Goal: Find specific page/section: Find specific page/section

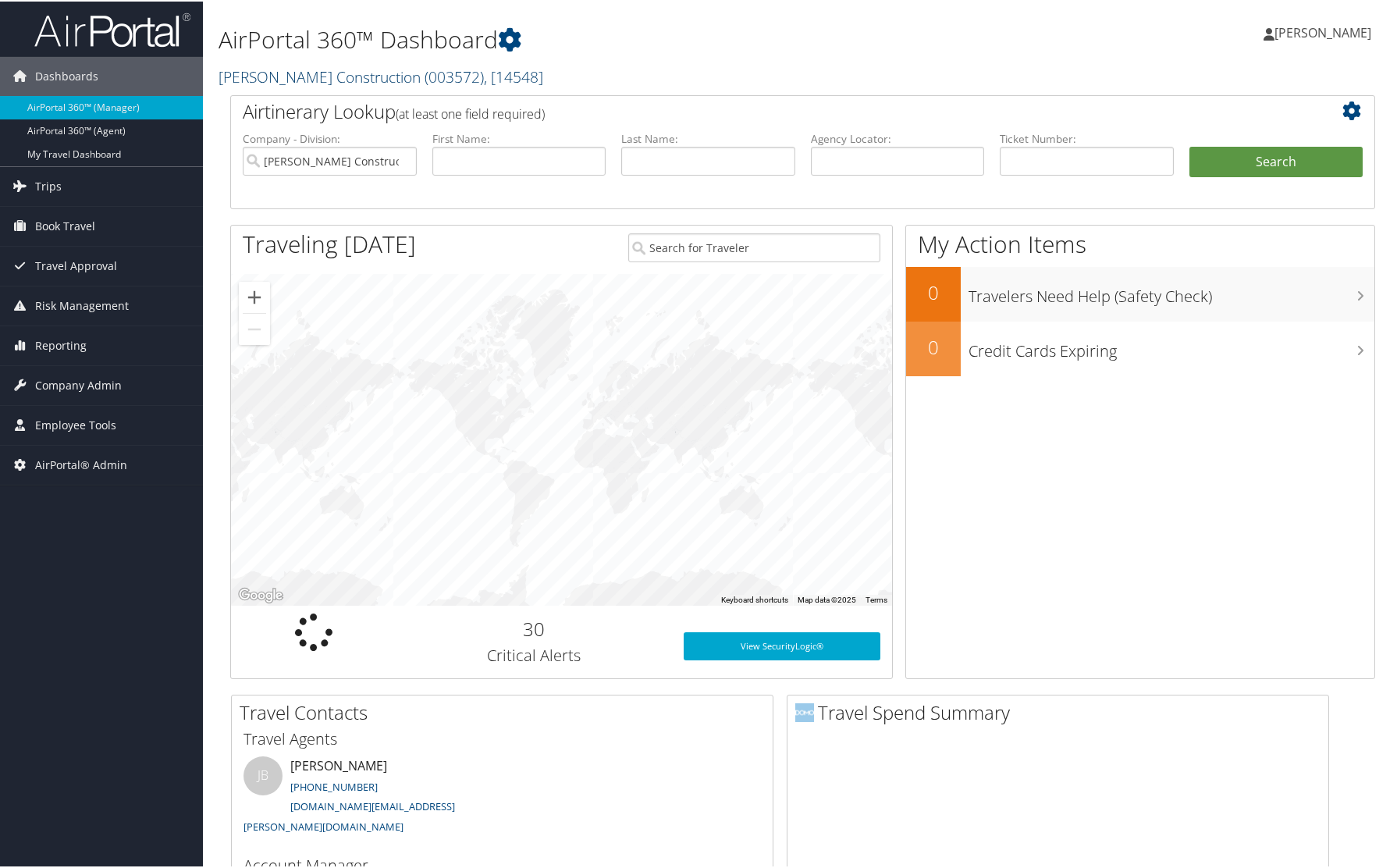
click at [352, 76] on link "[PERSON_NAME] Construction ( 003572 ) , [ 14548 ]" at bounding box center [381, 75] width 325 height 21
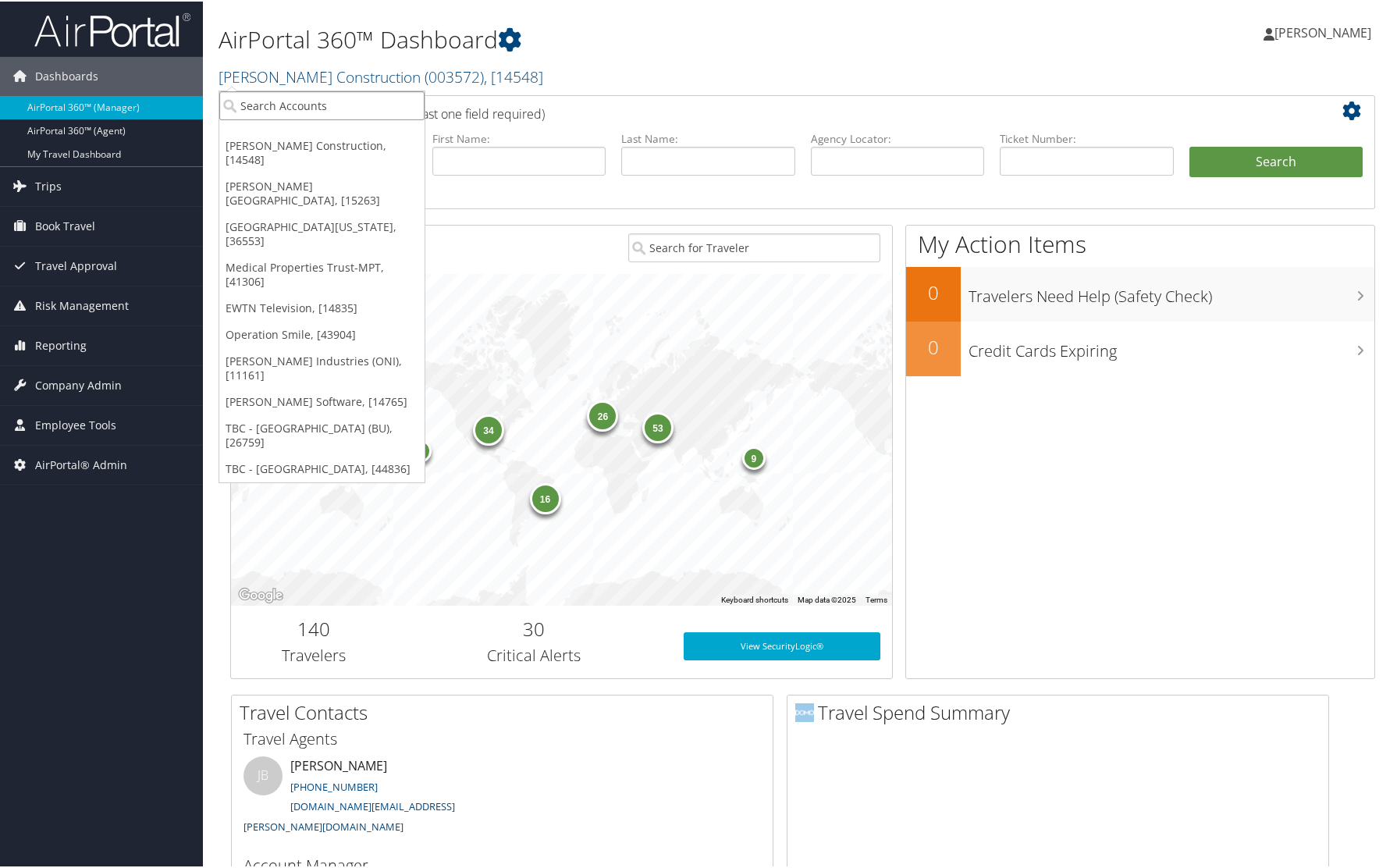
click at [334, 96] on input "search" at bounding box center [322, 104] width 205 height 29
type input "radiance"
click at [270, 131] on div "Radiance Technologies (301046), [30247]" at bounding box center [356, 132] width 290 height 14
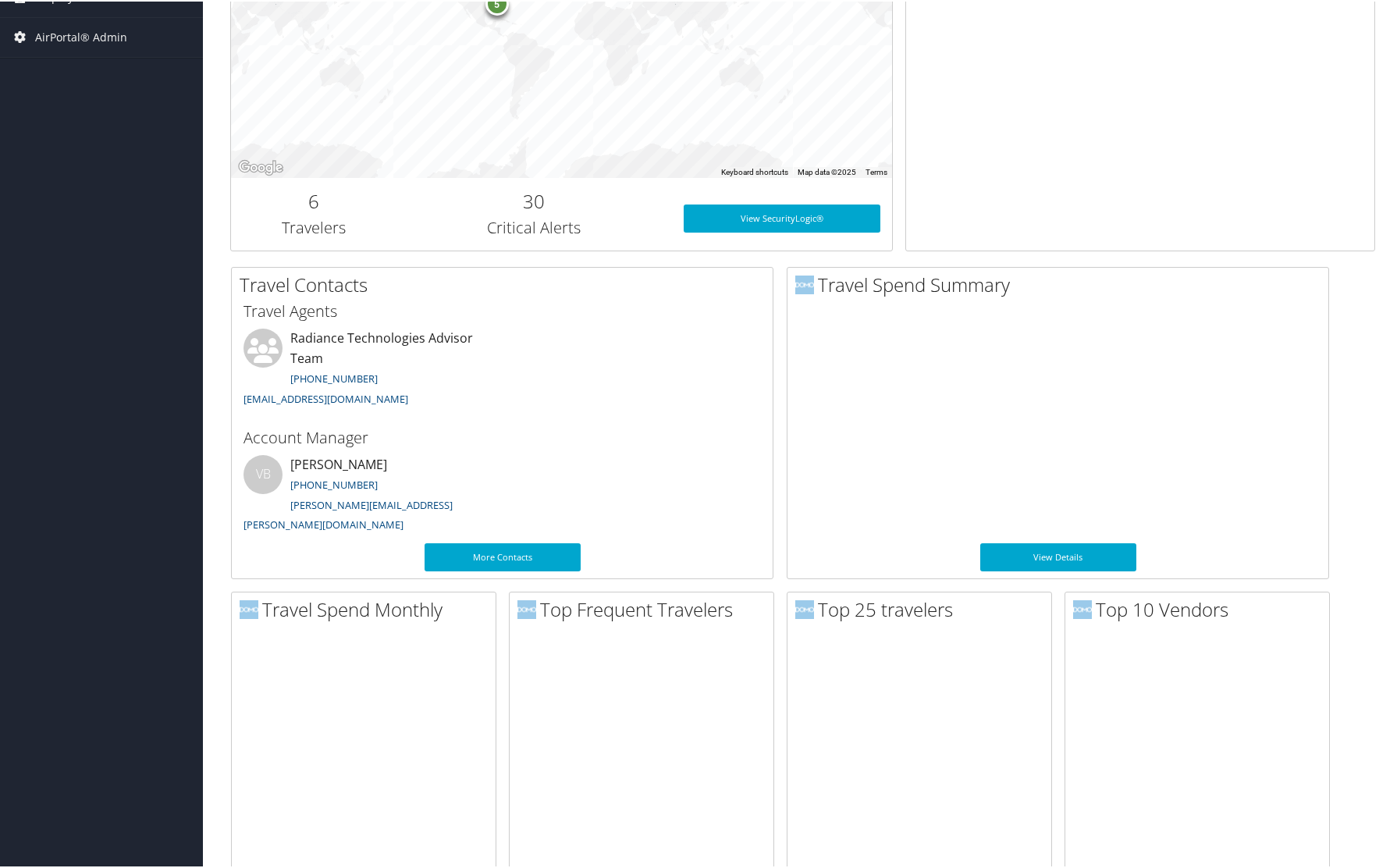
scroll to position [634, 0]
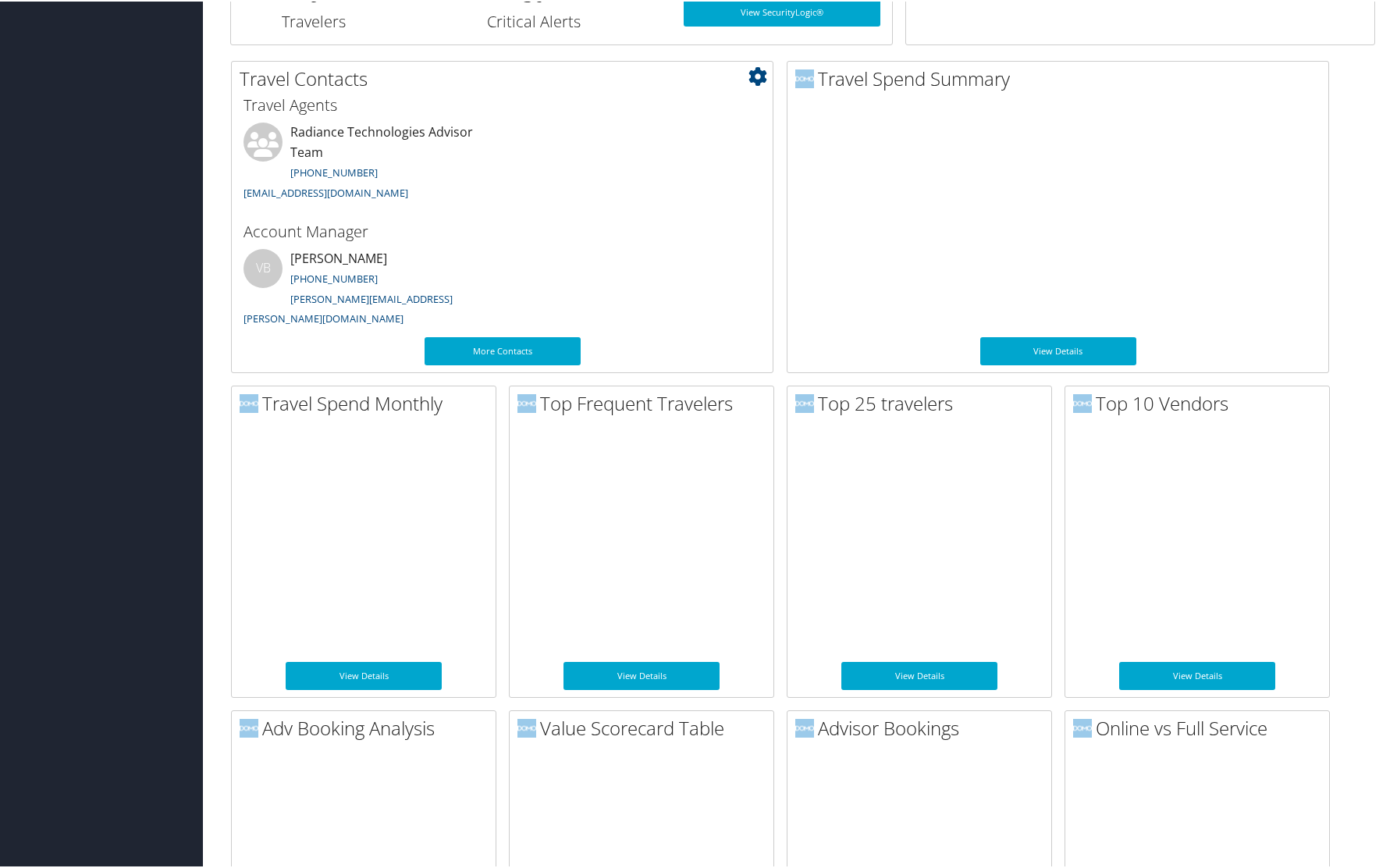
click at [619, 191] on ul "Radiance Technologies Advisor Team 801-210-8453 trips@cbtravel.com" at bounding box center [502, 168] width 533 height 95
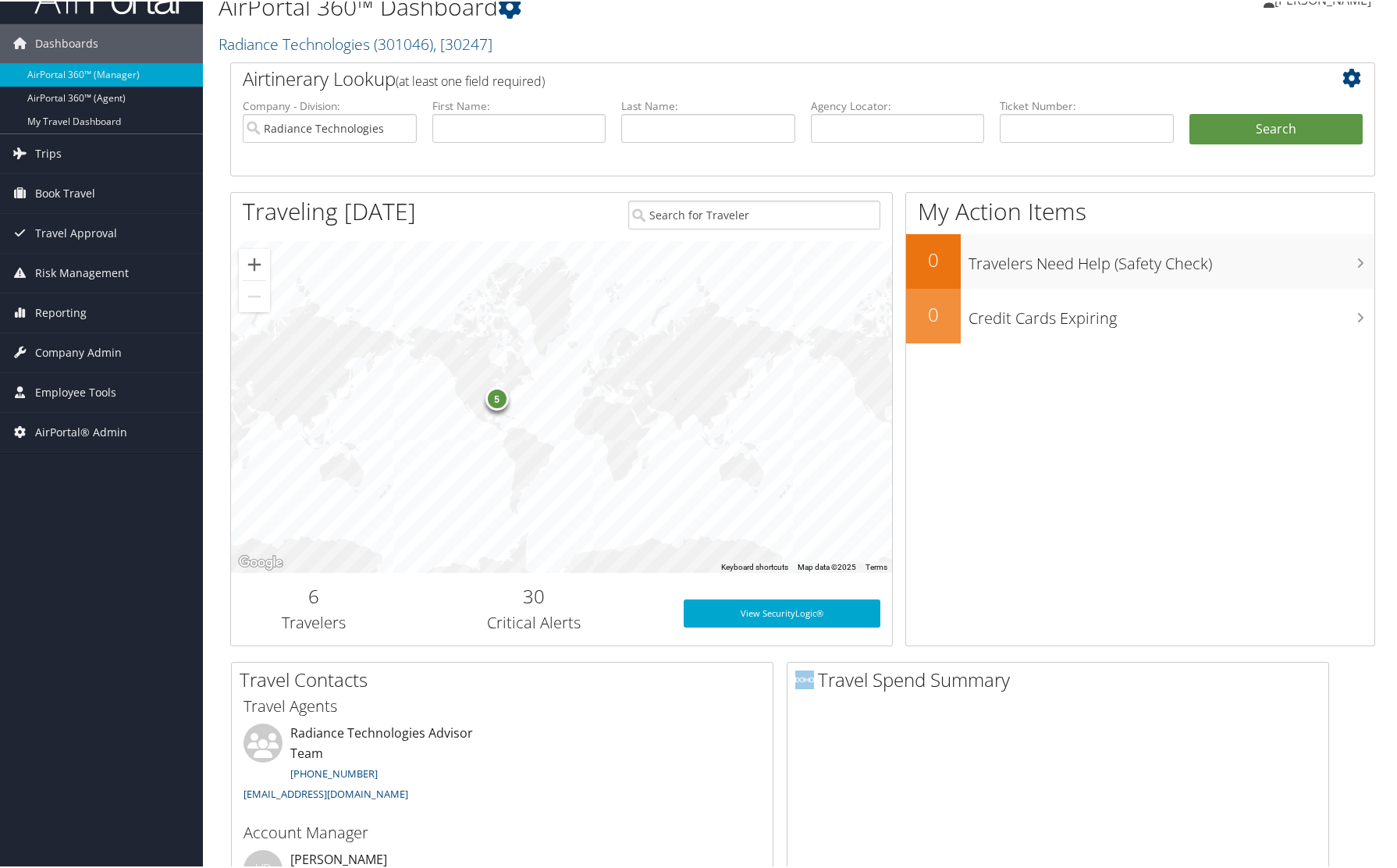
scroll to position [0, 0]
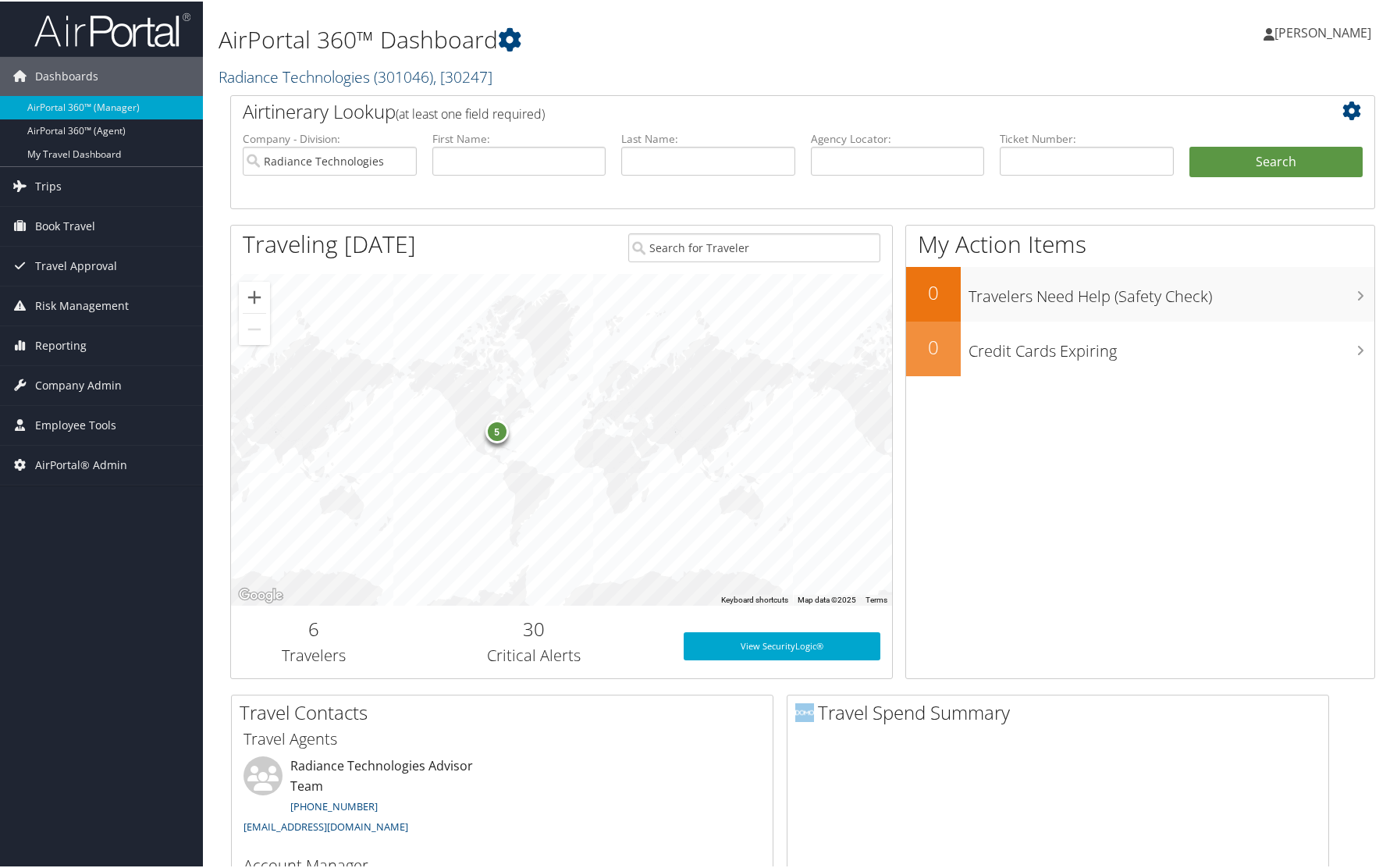
click at [272, 71] on link "Radiance Technologies ( 301046 ) , [ 30247 ]" at bounding box center [356, 75] width 274 height 21
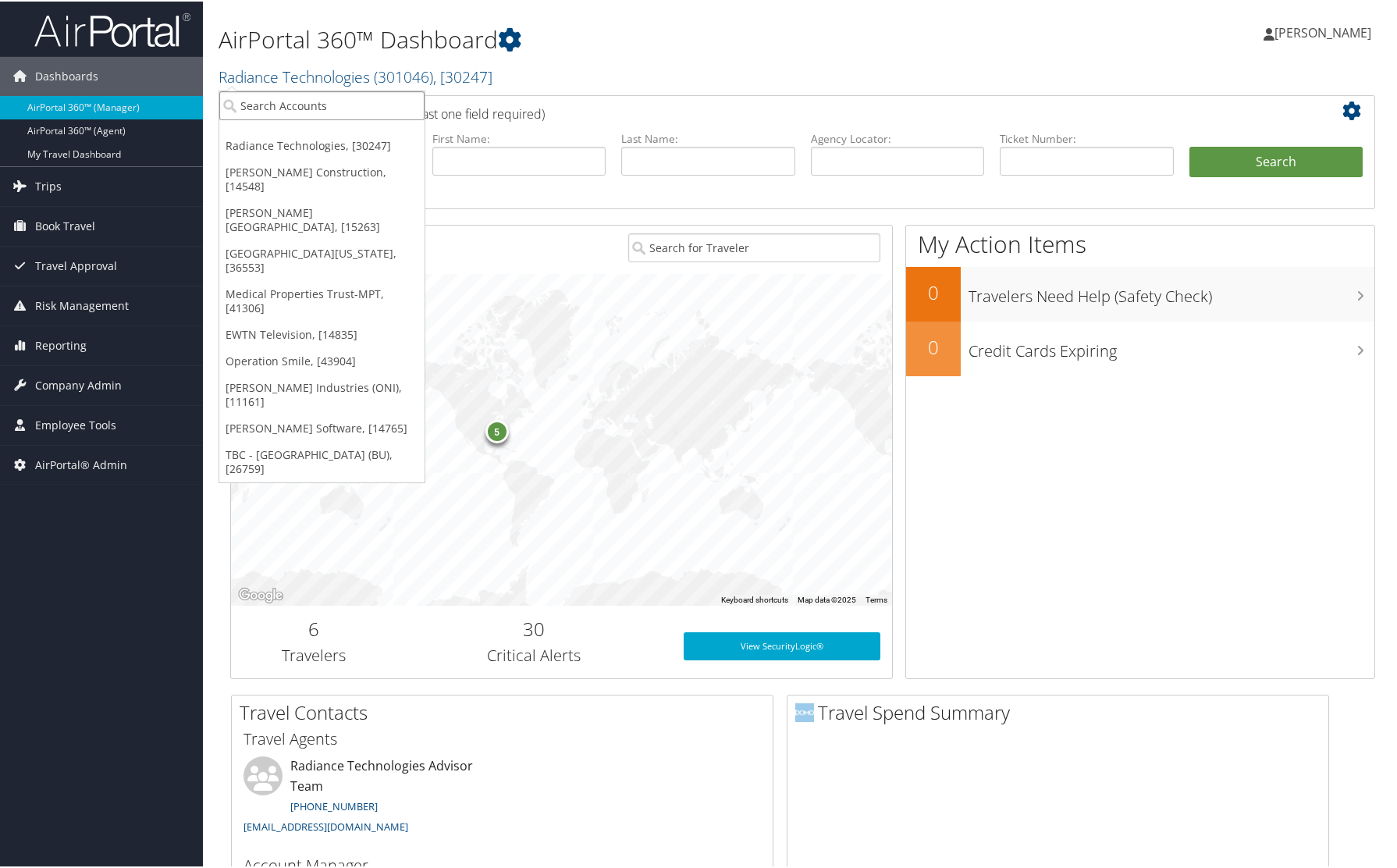
click at [264, 103] on input "search" at bounding box center [322, 104] width 205 height 29
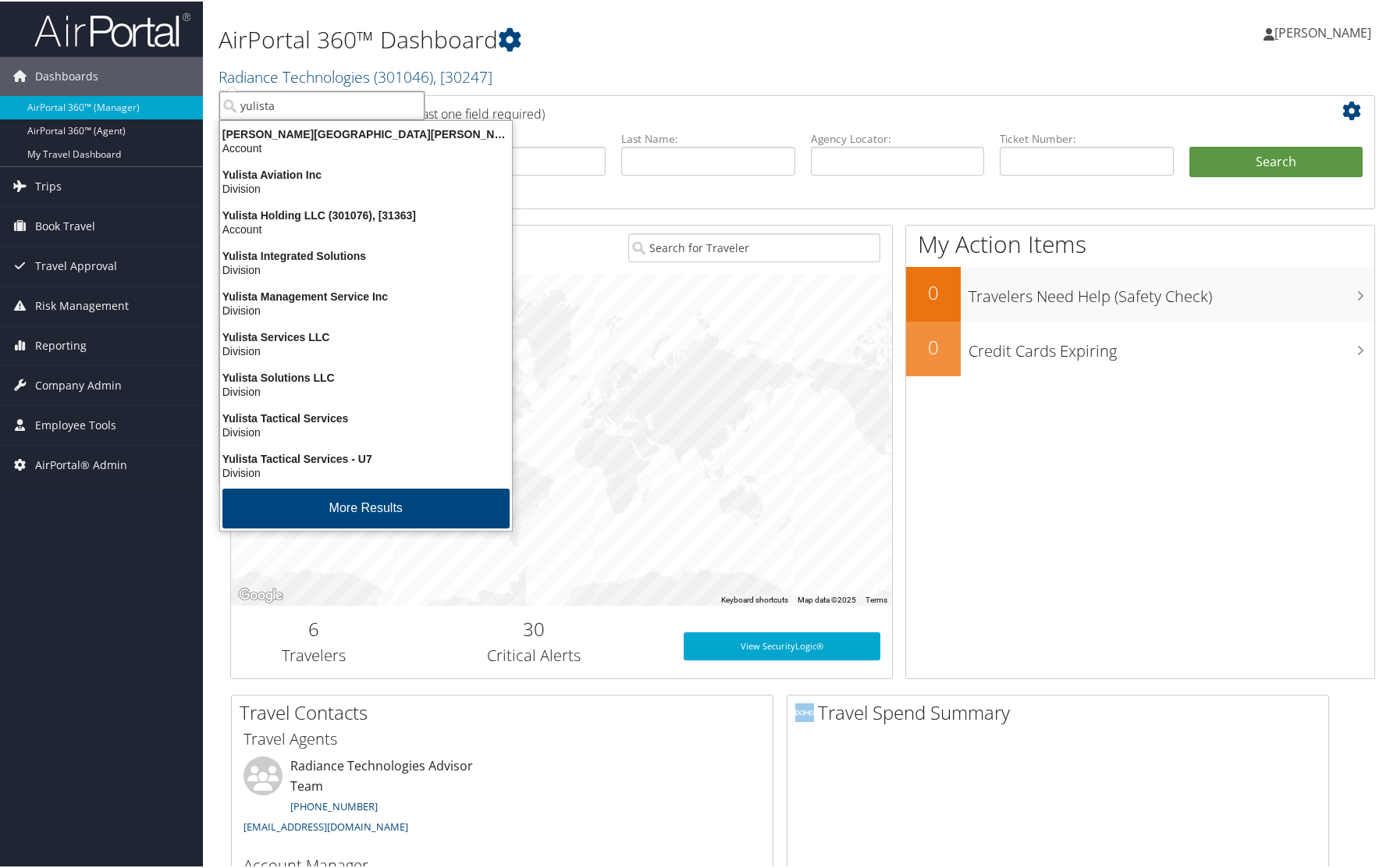
type input "yulista"
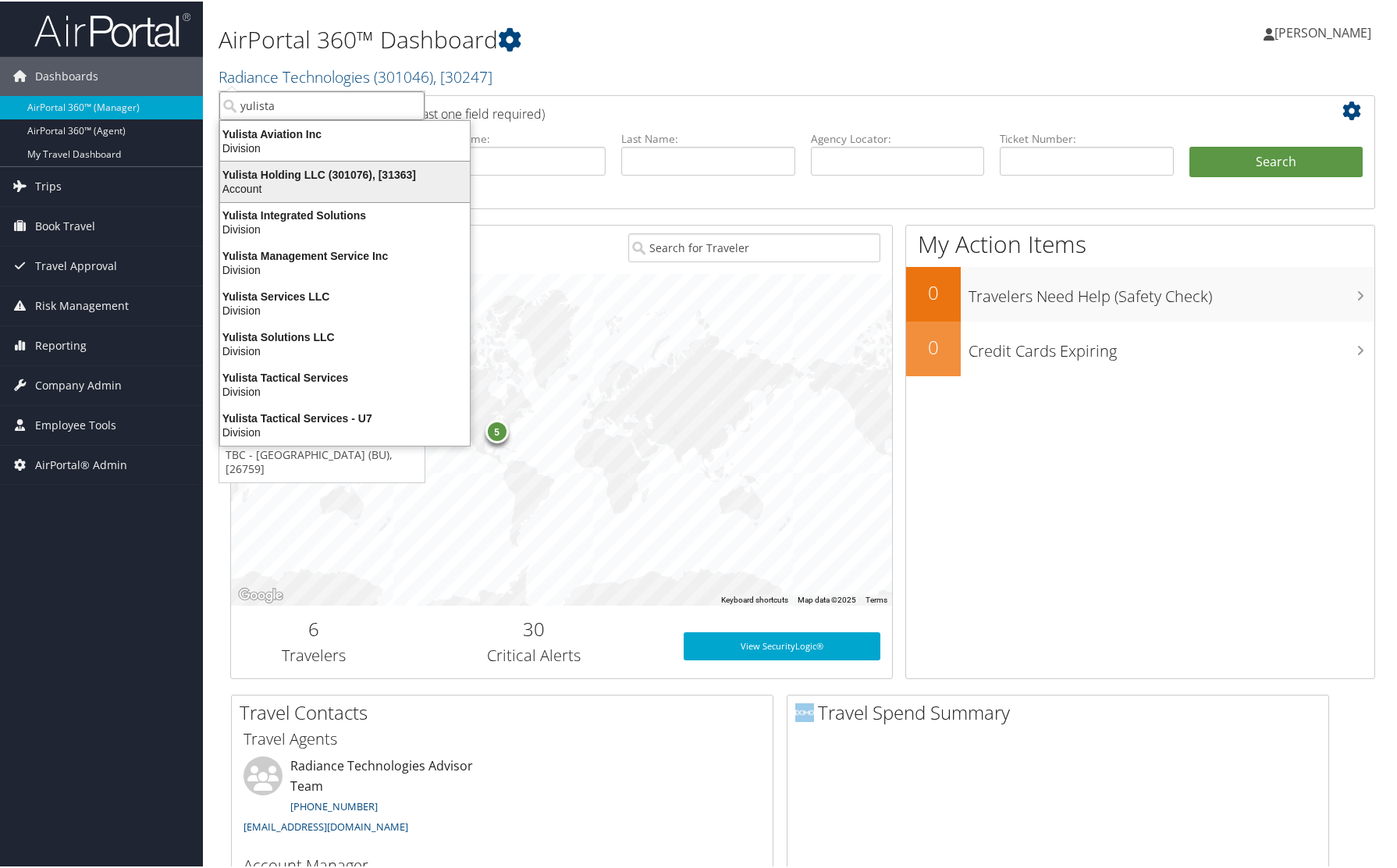
click at [257, 172] on div "Yulista Holding LLC (301076), [31363]" at bounding box center [345, 173] width 268 height 14
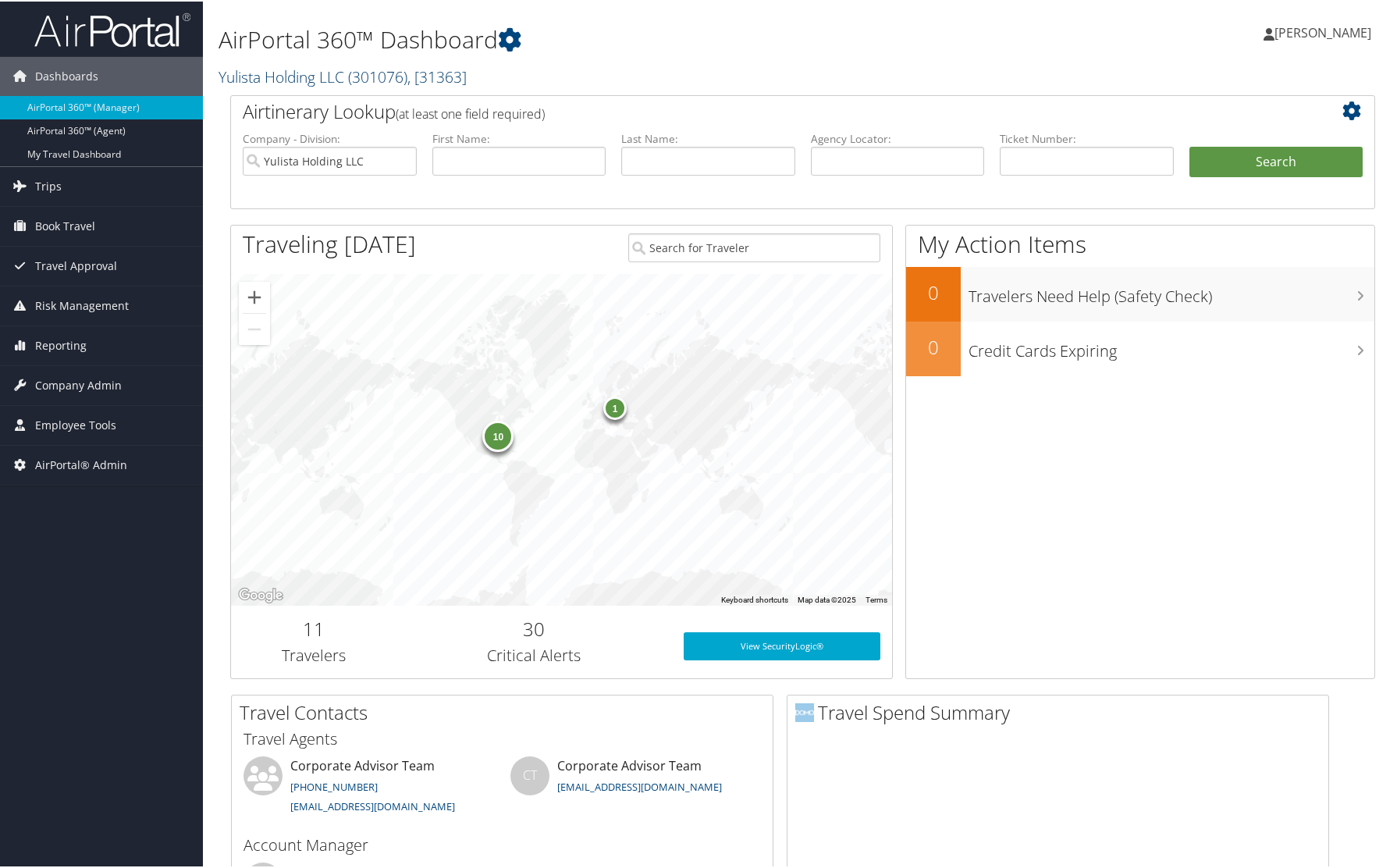
click at [251, 77] on link "Yulista Holding LLC ( 301076 ) , [ 31363 ]" at bounding box center [342, 75] width 248 height 21
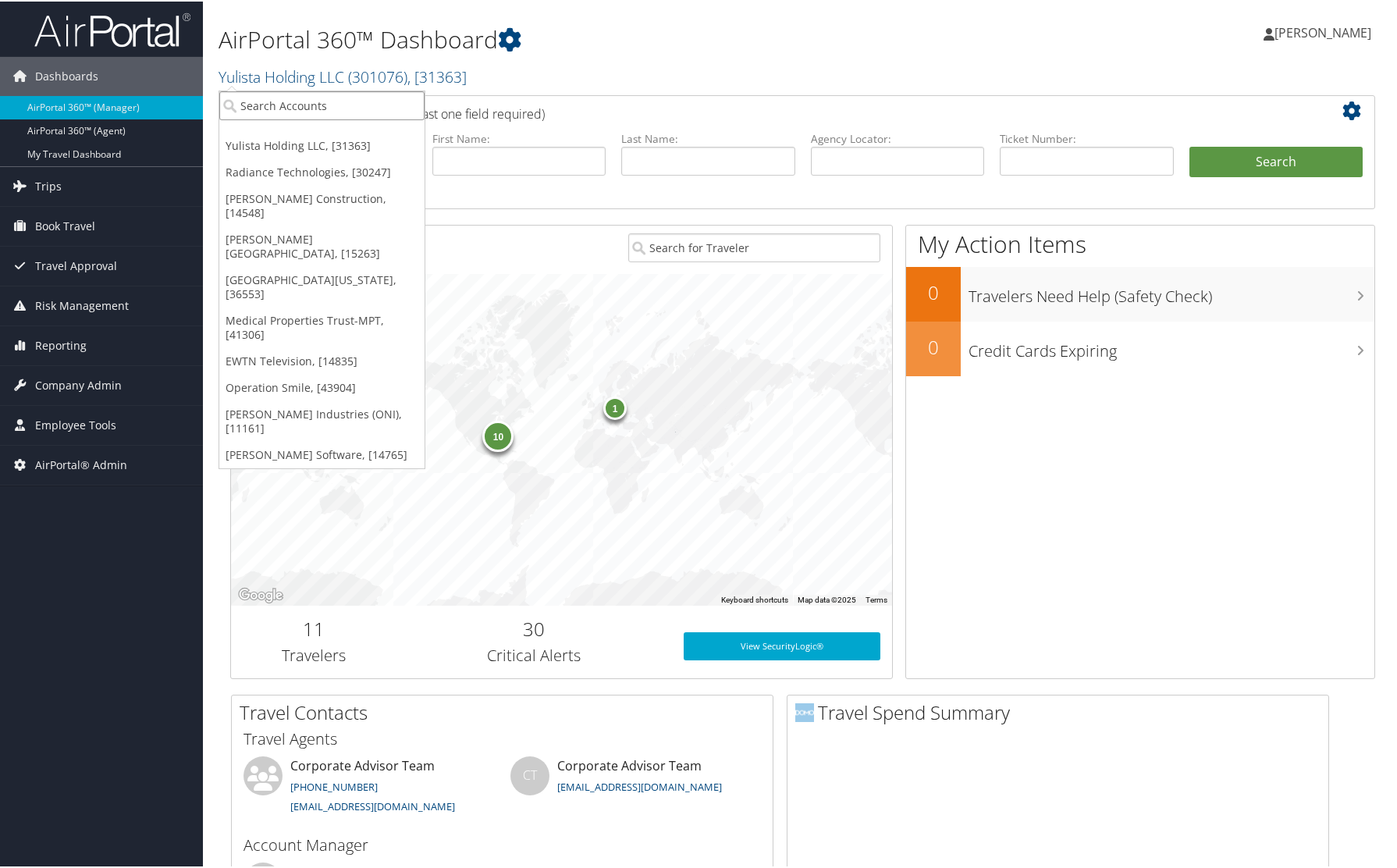
click at [262, 96] on input "search" at bounding box center [322, 104] width 205 height 29
type input "torch"
click at [291, 123] on div "Torch Technologies Inc. (301423), [38381] Account" at bounding box center [358, 140] width 273 height 36
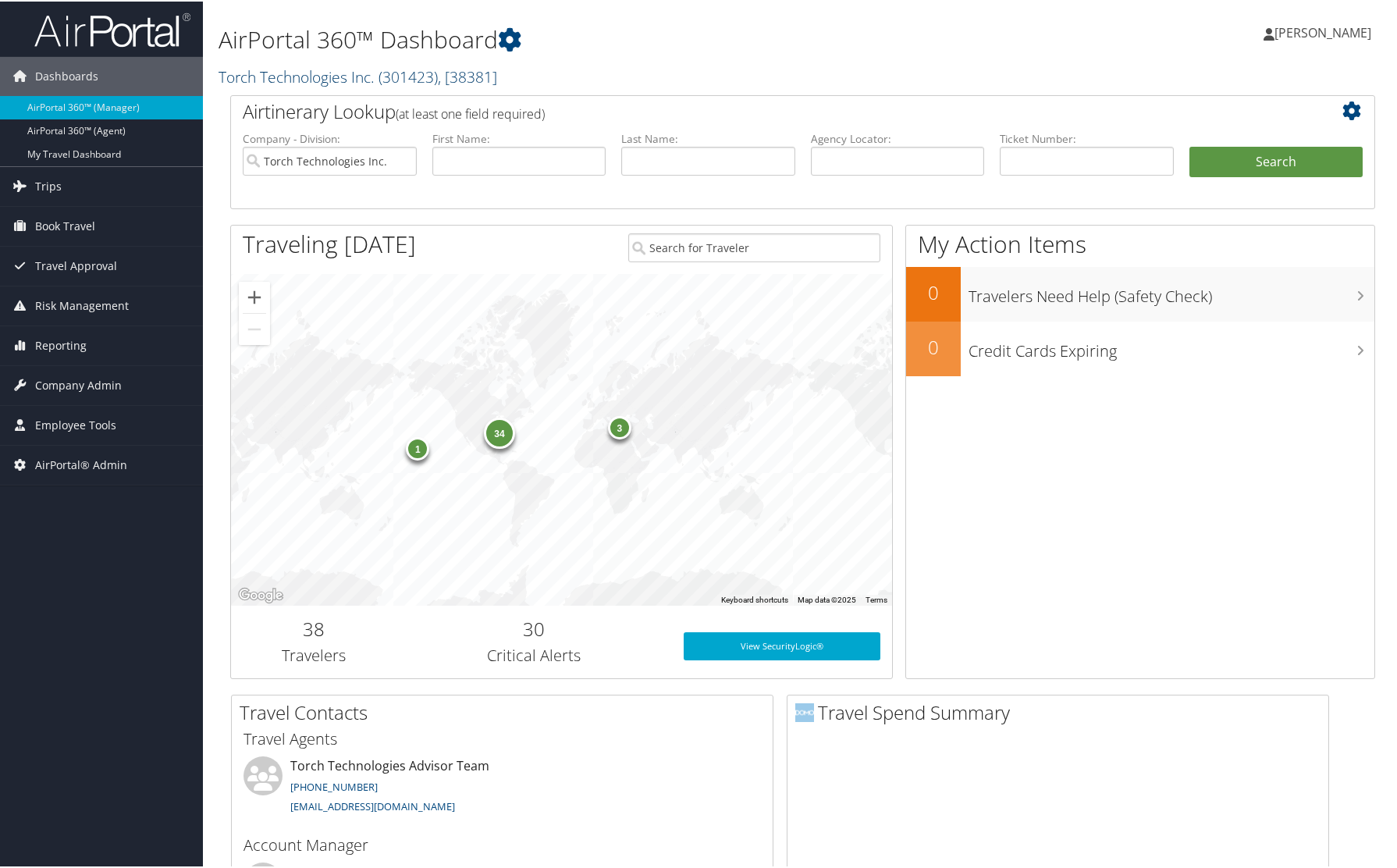
click at [270, 71] on link "Torch Technologies Inc. ( 301423 ) , [ 38381 ]" at bounding box center [357, 75] width 278 height 21
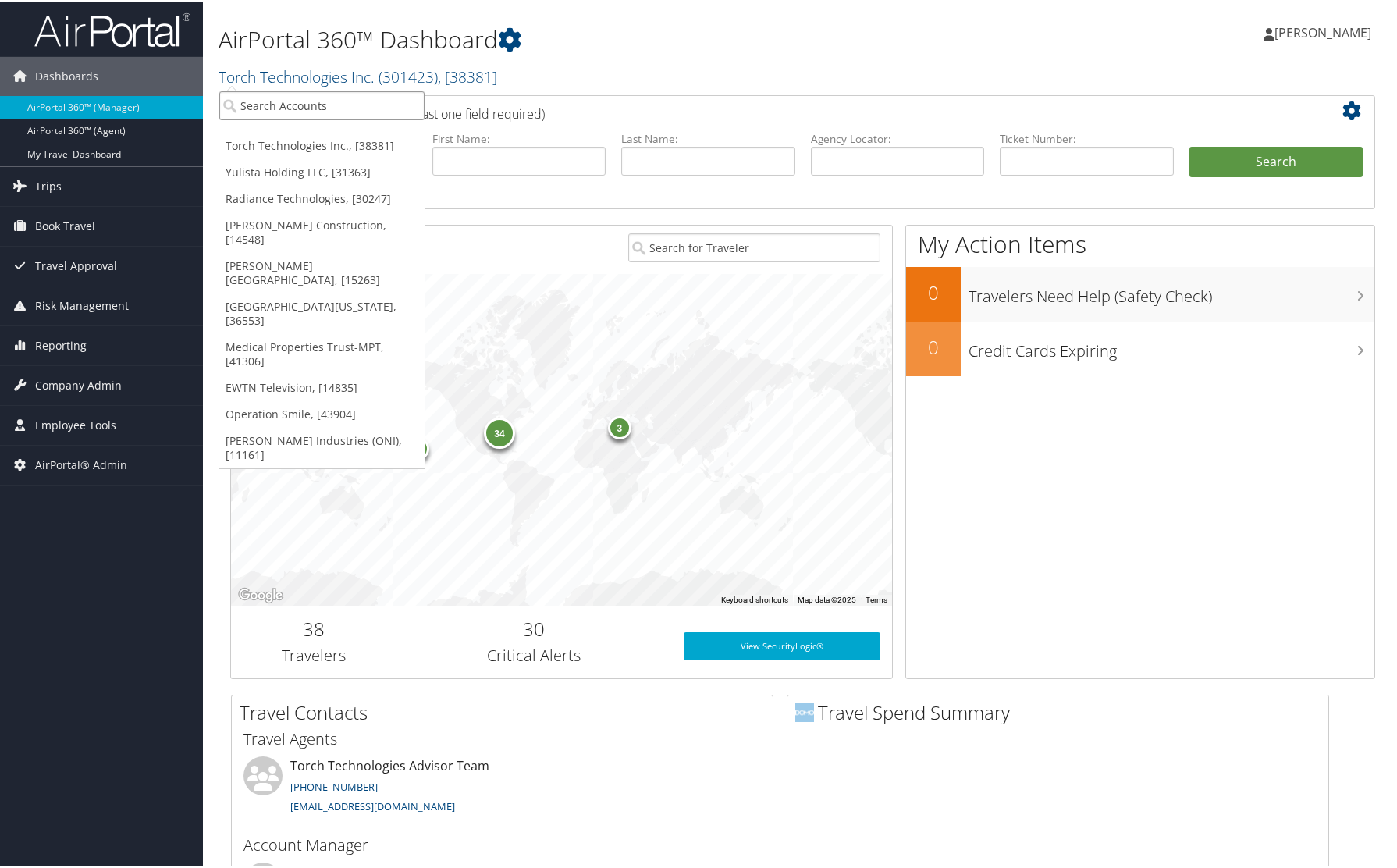
click at [286, 100] on input "search" at bounding box center [322, 104] width 205 height 29
type input "i"
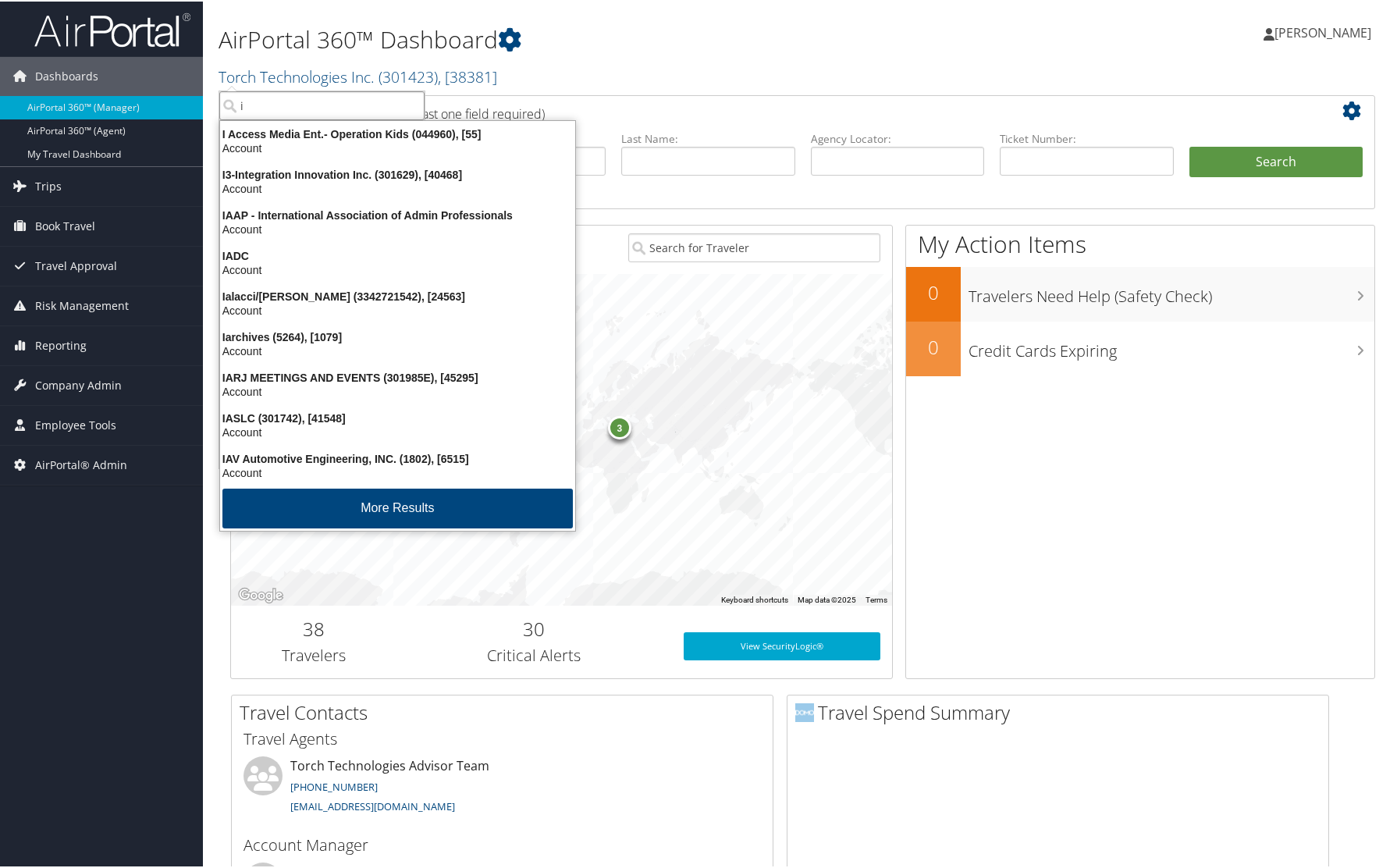
click at [278, 103] on input "i" at bounding box center [322, 104] width 205 height 29
type input "3"
type input "i3"
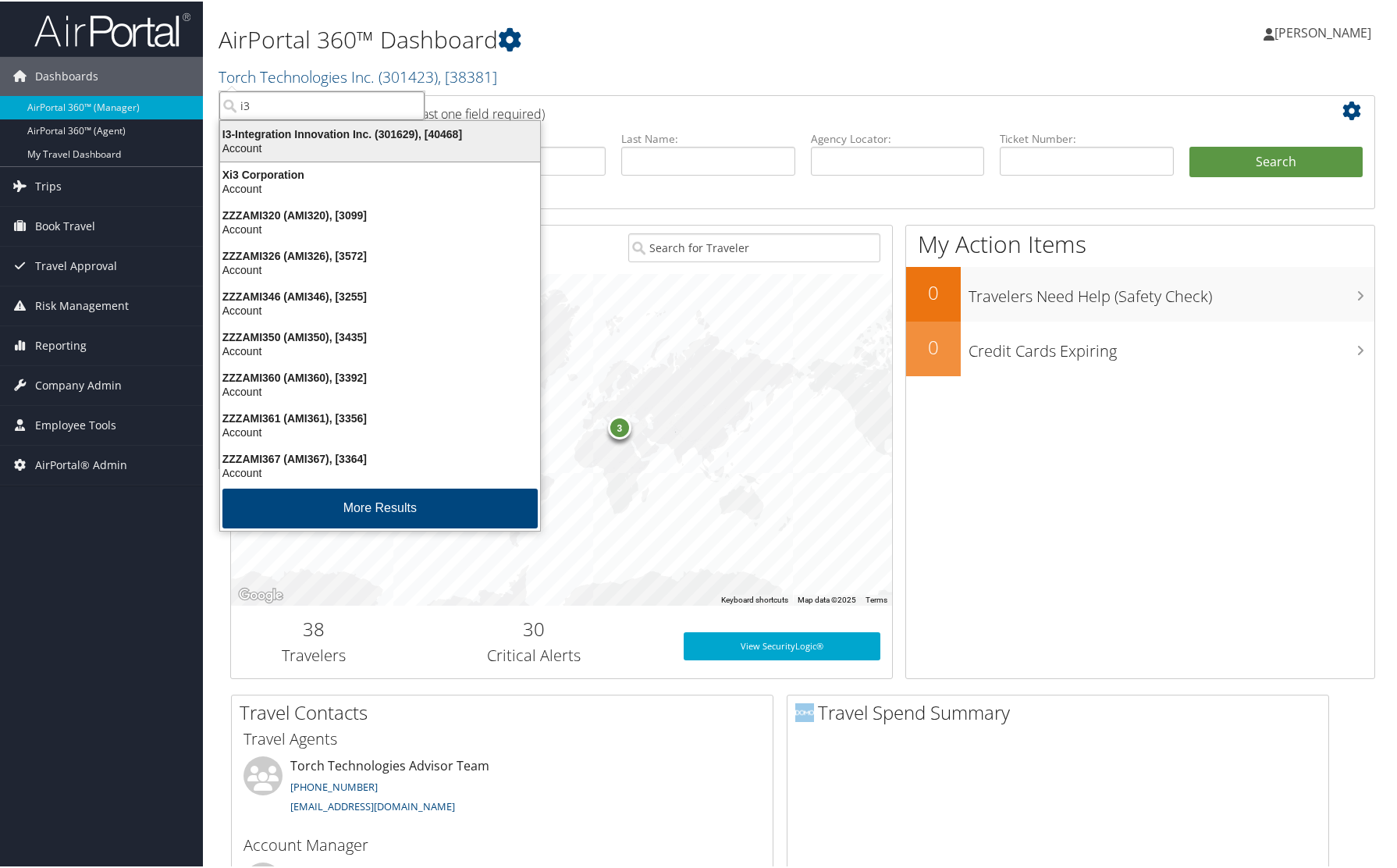
click at [298, 135] on div "I3-Integration Innovation Inc. (301629), [40468]" at bounding box center [380, 132] width 339 height 14
